Goal: Communication & Community: Answer question/provide support

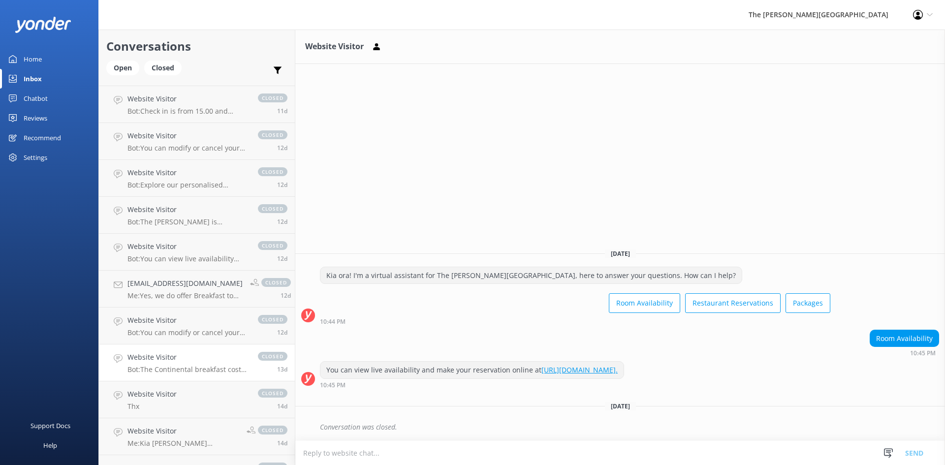
scroll to position [1133, 0]
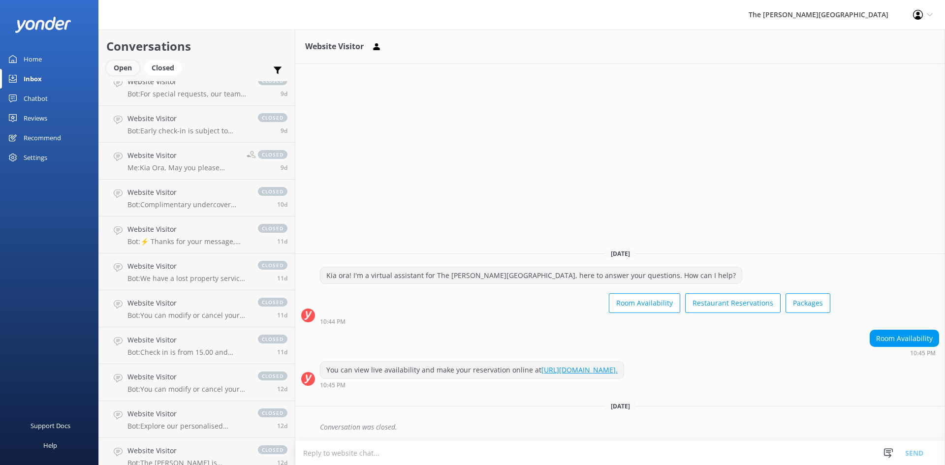
click at [127, 68] on div "Open" at bounding box center [122, 68] width 33 height 15
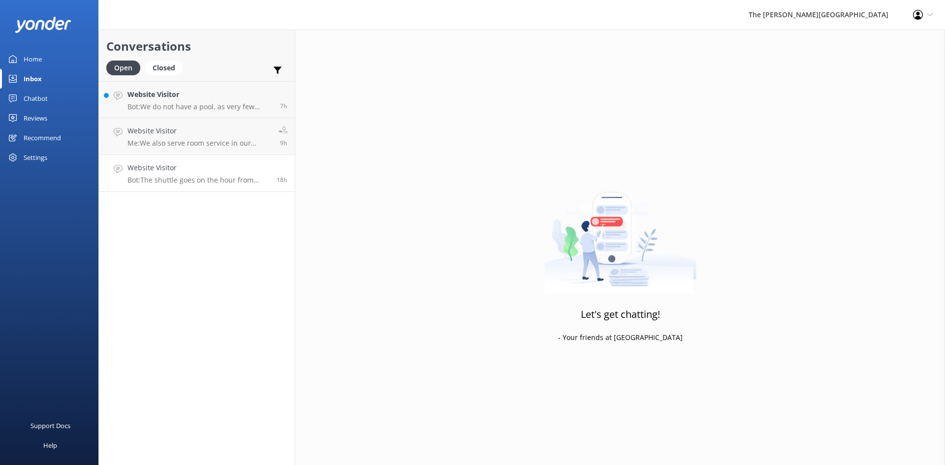
click at [166, 180] on p "Bot: The shuttle goes on the hour from 8:00am, returning at 15 minutes past the…" at bounding box center [199, 180] width 142 height 9
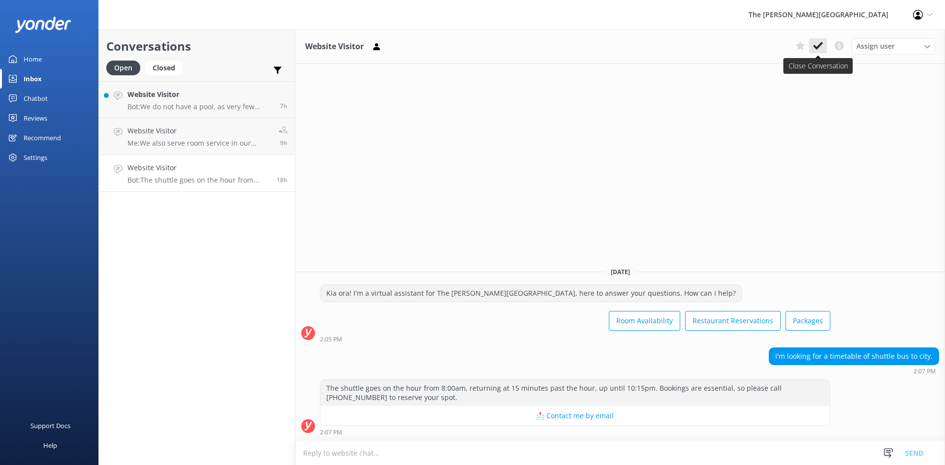
click at [820, 47] on icon at bounding box center [818, 46] width 10 height 10
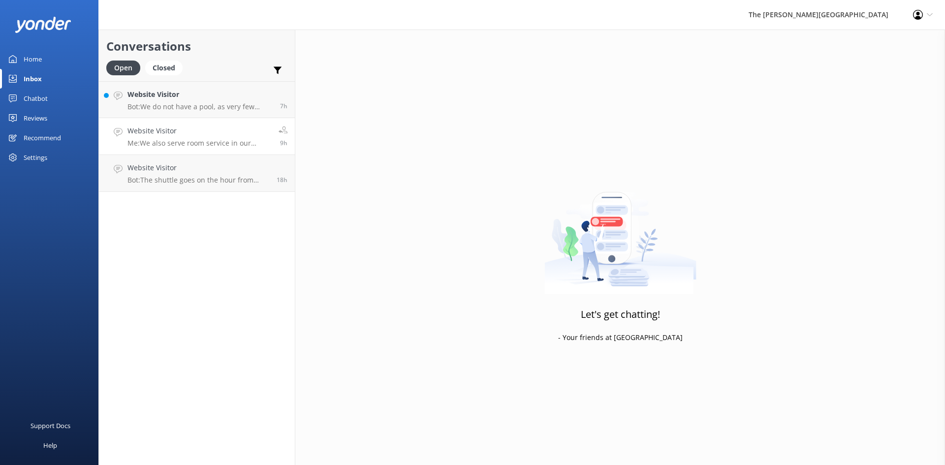
click at [169, 142] on p "Me: We also serve room service in our apartments" at bounding box center [200, 143] width 144 height 9
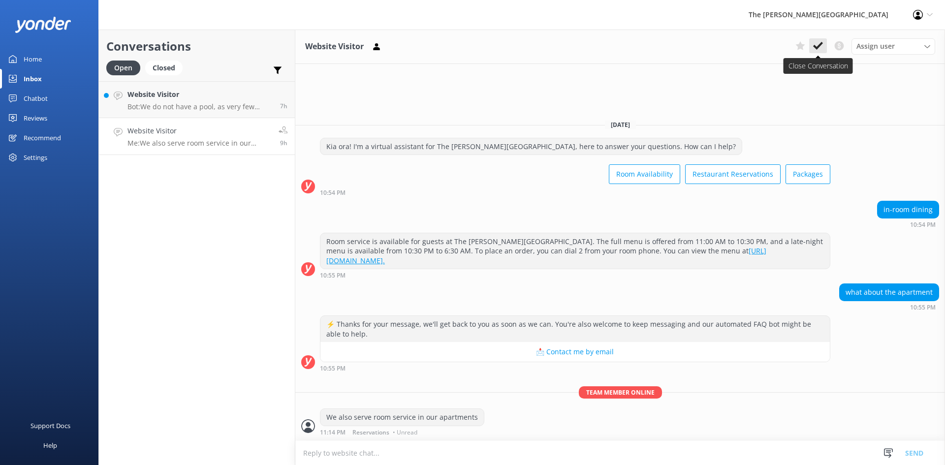
click at [815, 46] on use at bounding box center [818, 46] width 10 height 8
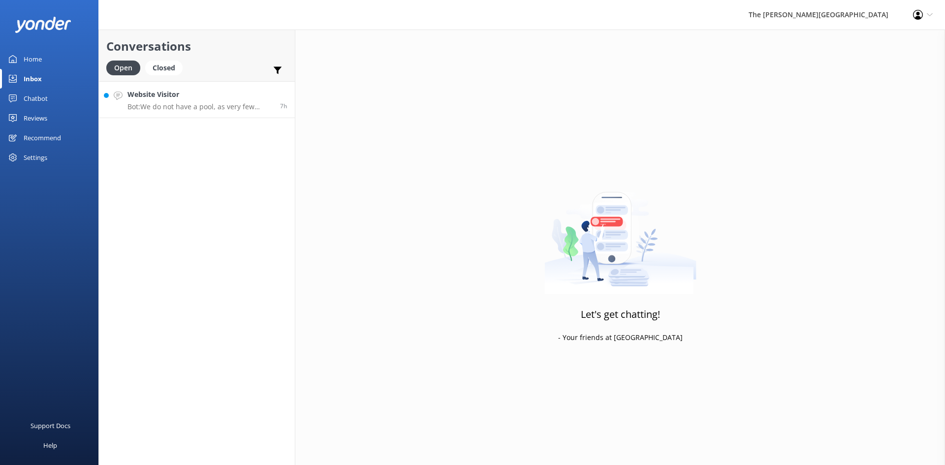
click at [164, 108] on p "Bot: We do not have a pool, as very few hotels in Queenstown do. However, you c…" at bounding box center [200, 106] width 145 height 9
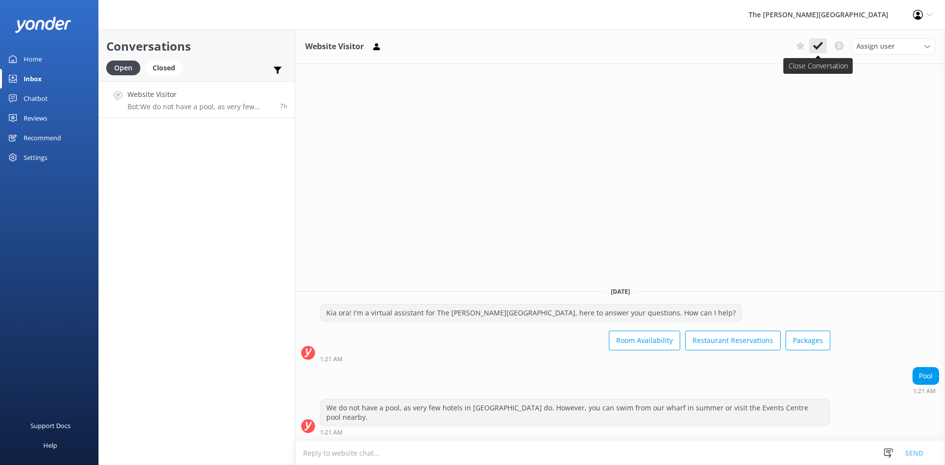
click at [820, 43] on icon at bounding box center [818, 46] width 10 height 10
